Goal: Find contact information: Find contact information

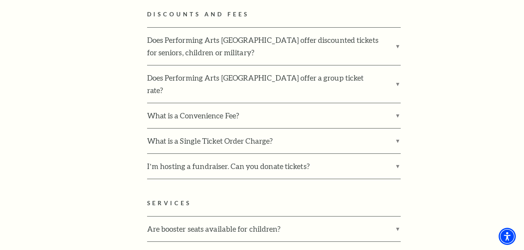
scroll to position [1472, 0]
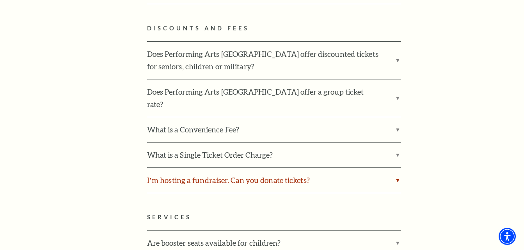
click at [400, 168] on label "I’m hosting a fundraiser. Can you donate tickets?" at bounding box center [274, 180] width 254 height 25
click at [0, 0] on input "I’m hosting a fundraiser. Can you donate tickets?" at bounding box center [0, 0] width 0 height 0
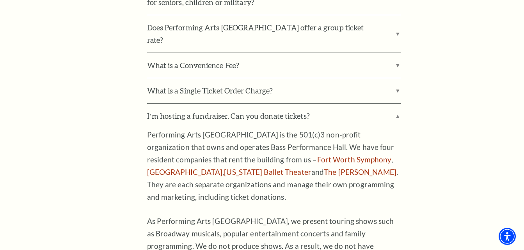
scroll to position [1546, 0]
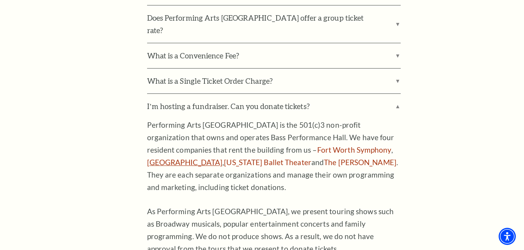
drag, startPoint x: 334, startPoint y: 115, endPoint x: 329, endPoint y: 108, distance: 8.7
click at [223, 158] on link "Fort Worth Opera" at bounding box center [185, 162] width 76 height 9
click at [317, 145] on link "Fort Worth Symphony" at bounding box center [354, 149] width 74 height 9
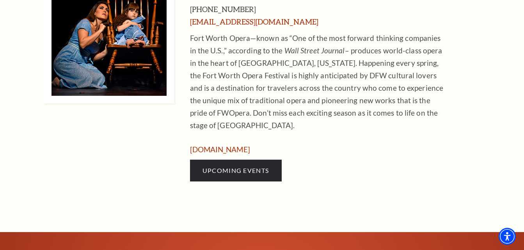
scroll to position [514, 0]
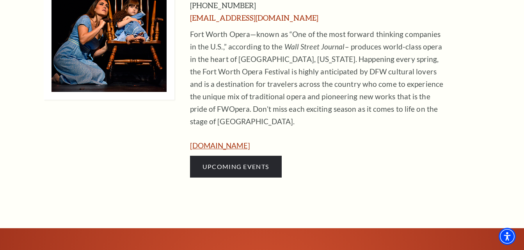
click at [239, 141] on link "www.fwopera.org" at bounding box center [220, 145] width 60 height 9
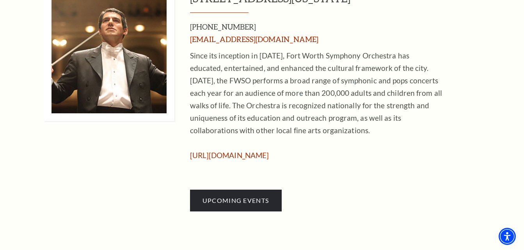
scroll to position [482, 0]
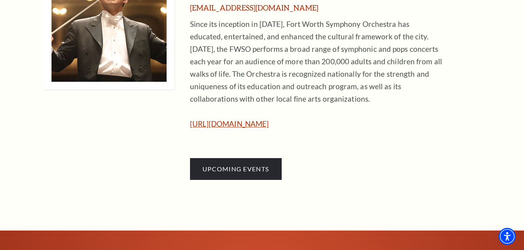
click at [253, 123] on link "[URL][DOMAIN_NAME]" at bounding box center [229, 123] width 79 height 9
